Goal: Information Seeking & Learning: Find specific fact

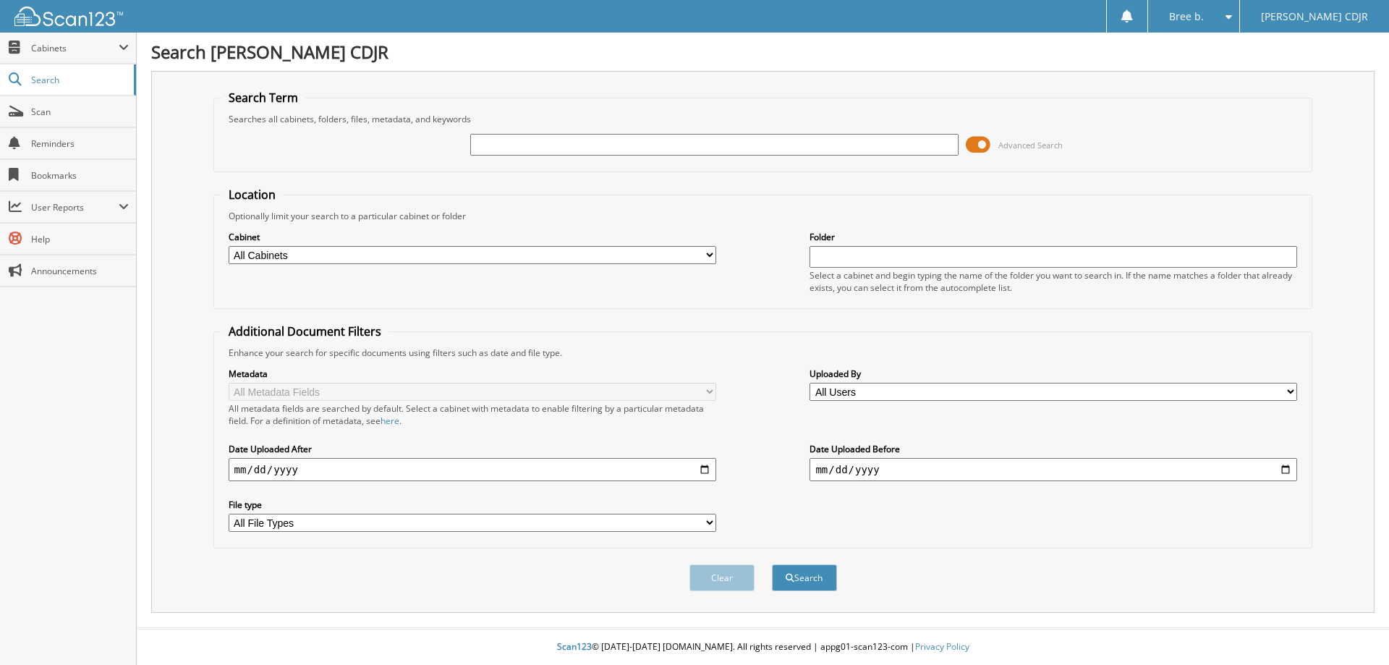
click at [654, 134] on input "text" at bounding box center [714, 145] width 488 height 22
type input "11121"
click at [772, 564] on button "Search" at bounding box center [804, 577] width 65 height 27
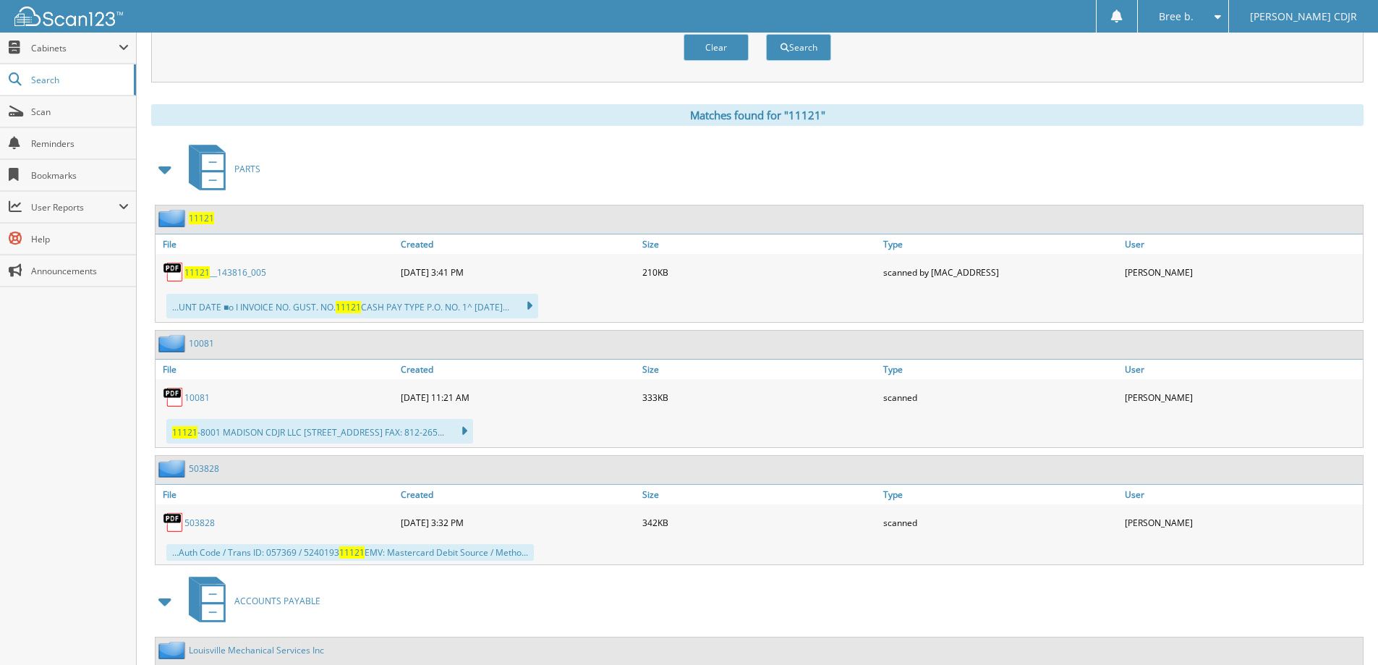
scroll to position [289, 0]
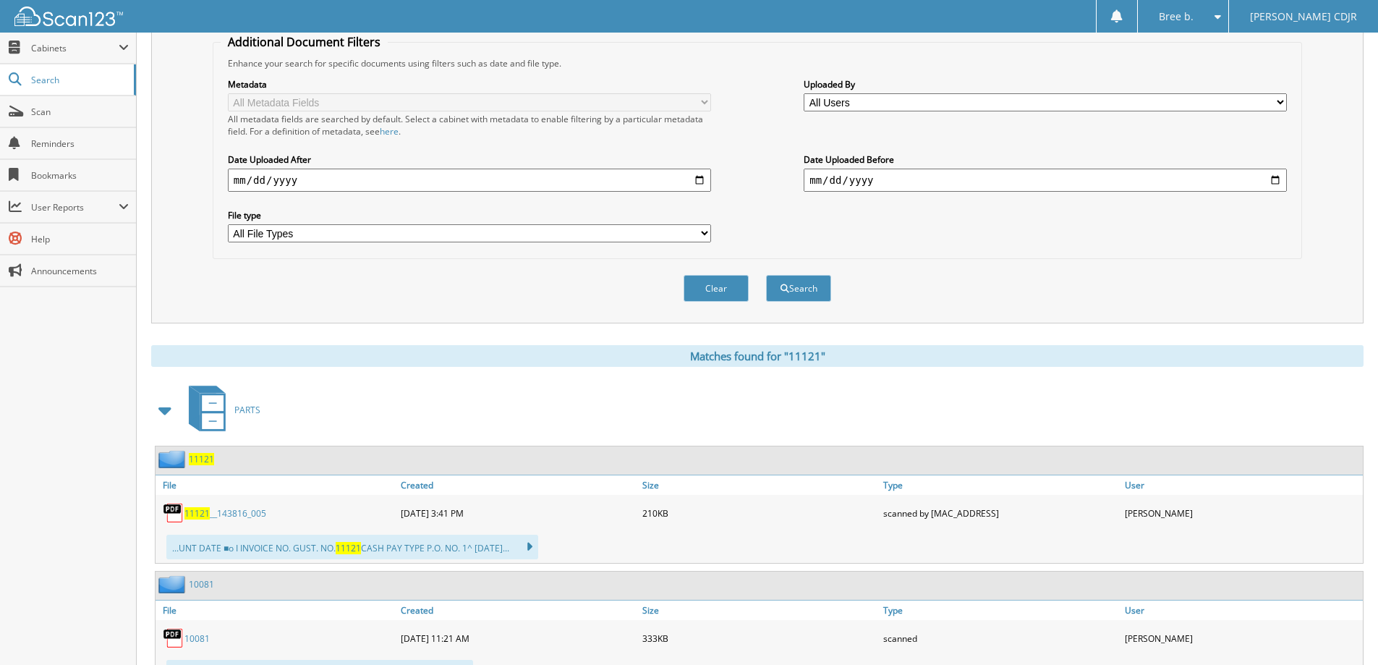
click at [224, 507] on link "11121 __143816_005" at bounding box center [225, 513] width 82 height 12
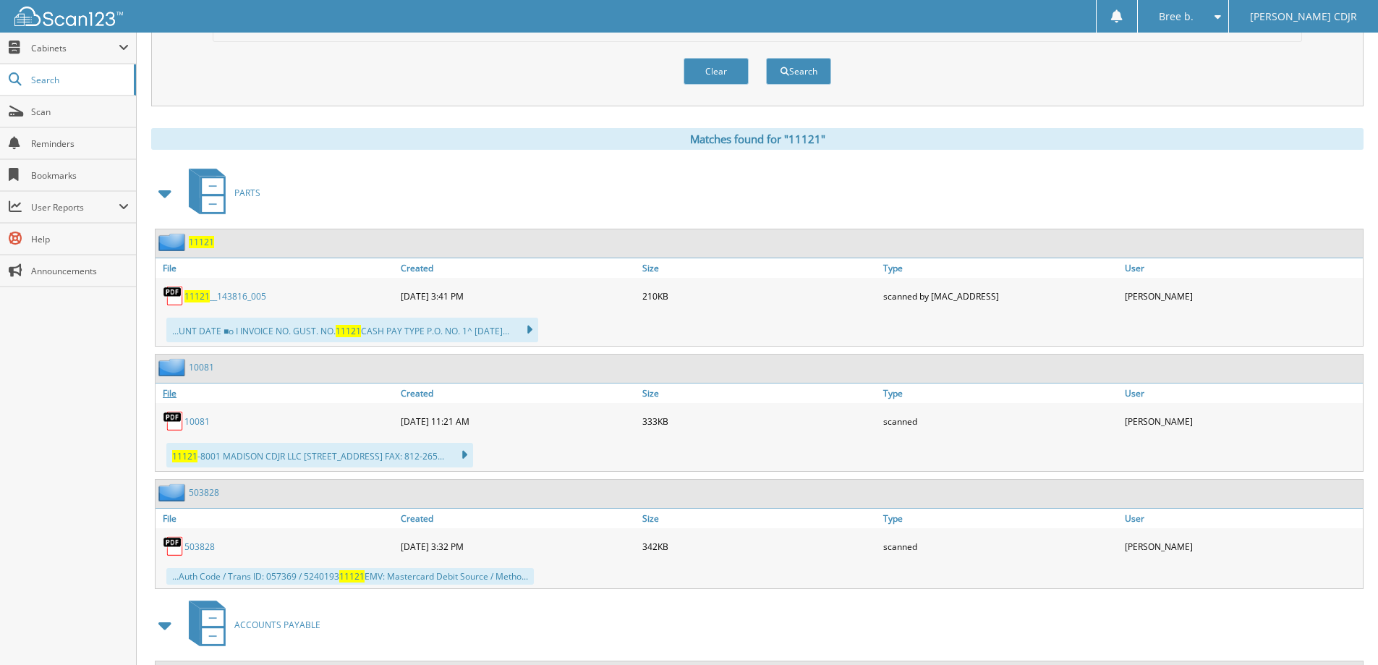
scroll to position [0, 0]
